Goal: Information Seeking & Learning: Learn about a topic

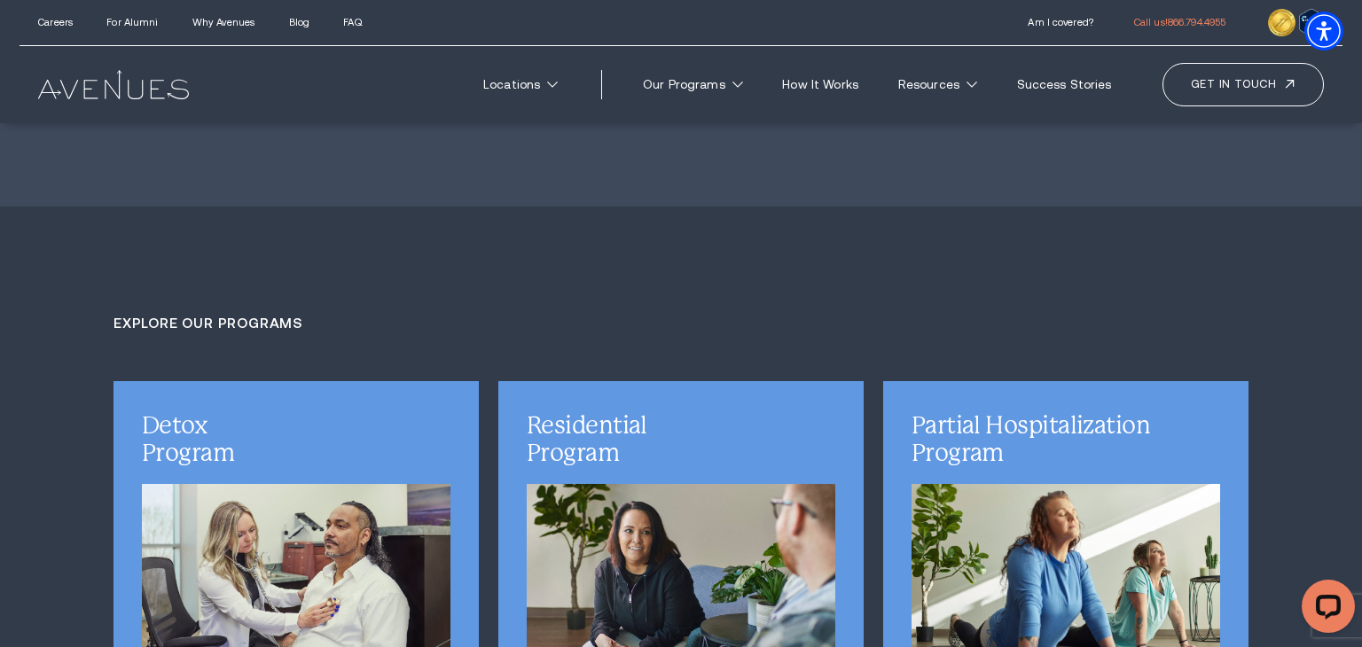
scroll to position [4152, 0]
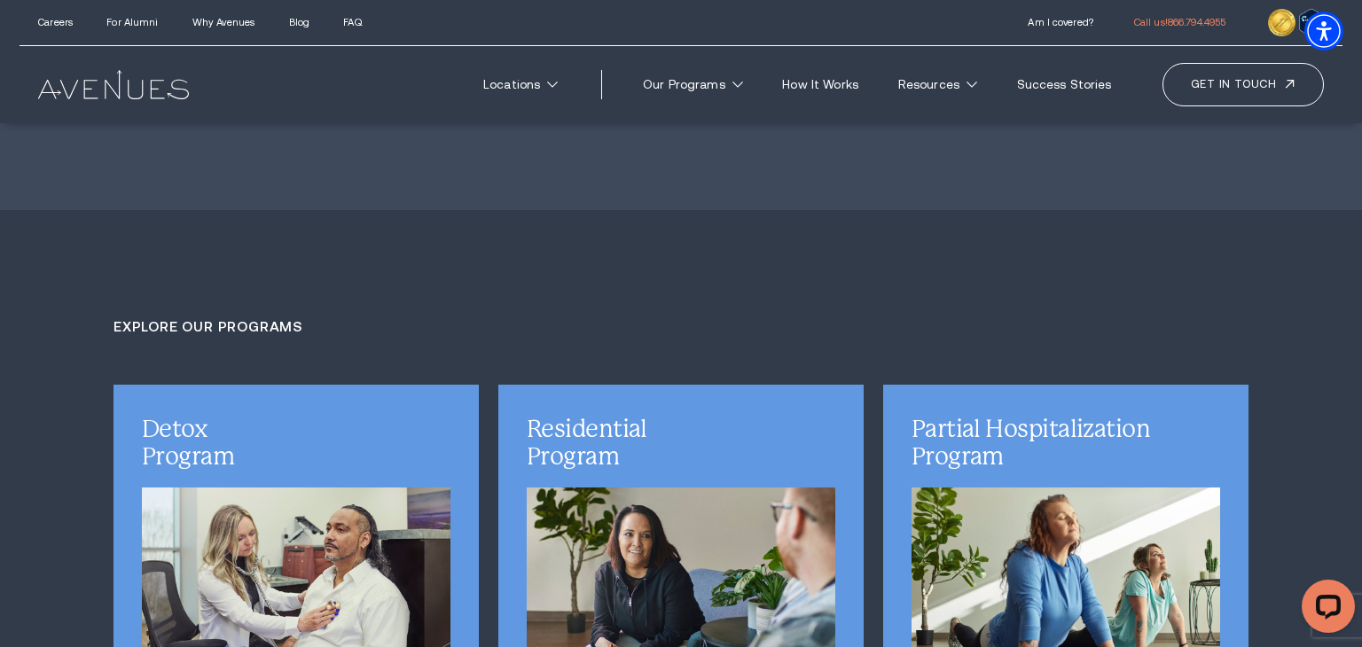
click at [344, 413] on p "Medical detoxification helps people struggling with drug and alcohol use to saf…" at bounding box center [296, 466] width 323 height 106
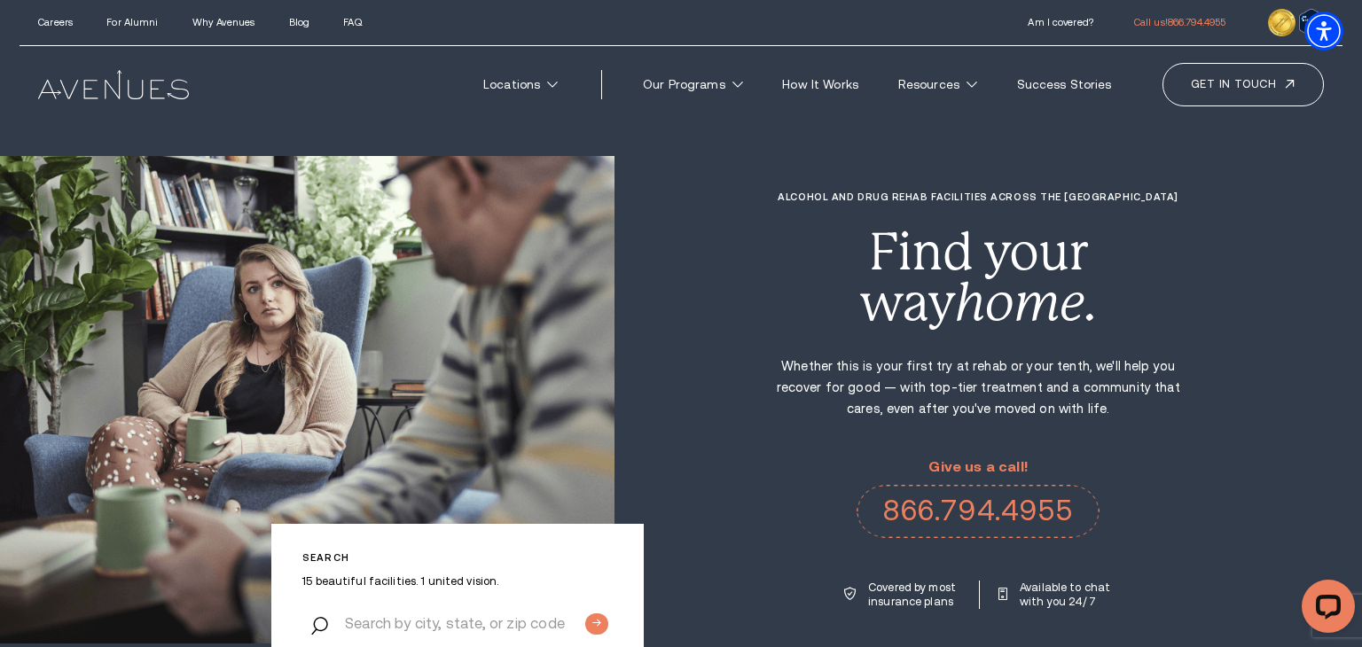
click at [100, 100] on div "Locations Pennsylvania ." at bounding box center [682, 84] width 1324 height 77
click at [112, 85] on img at bounding box center [113, 84] width 150 height 28
